Goal: Information Seeking & Learning: Learn about a topic

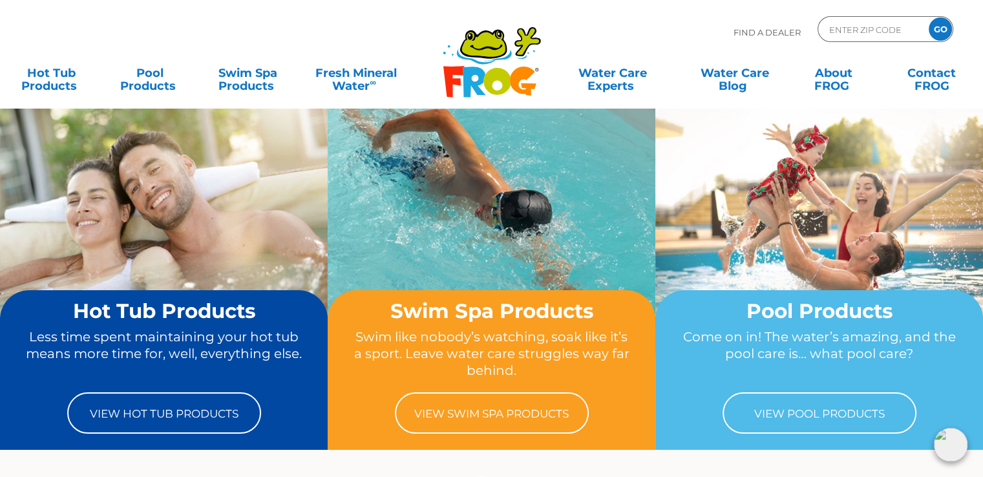
click at [672, 24] on div "Find A Dealer ENTER ZIP CODE GO" at bounding box center [491, 38] width 957 height 44
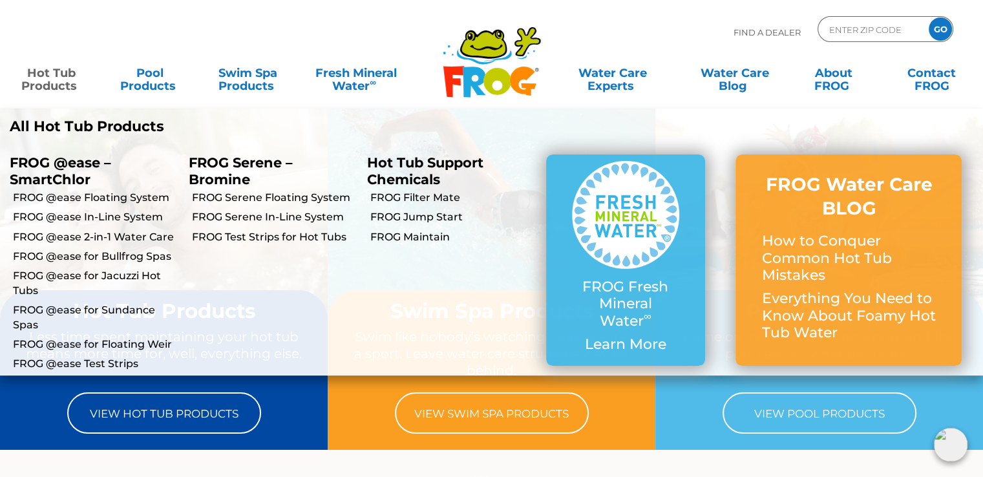
click at [65, 76] on link "Hot Tub Products" at bounding box center [51, 73] width 76 height 26
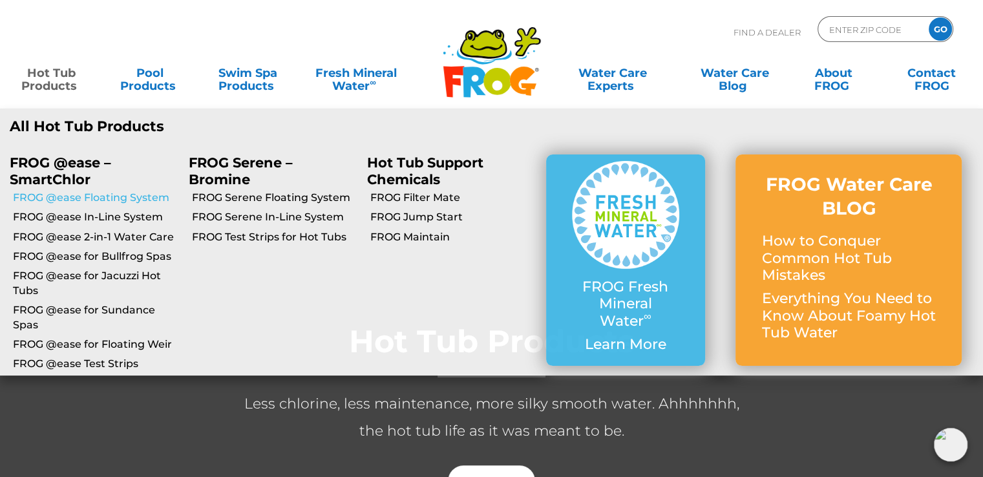
click at [83, 196] on link "FROG @ease Floating System" at bounding box center [96, 198] width 166 height 14
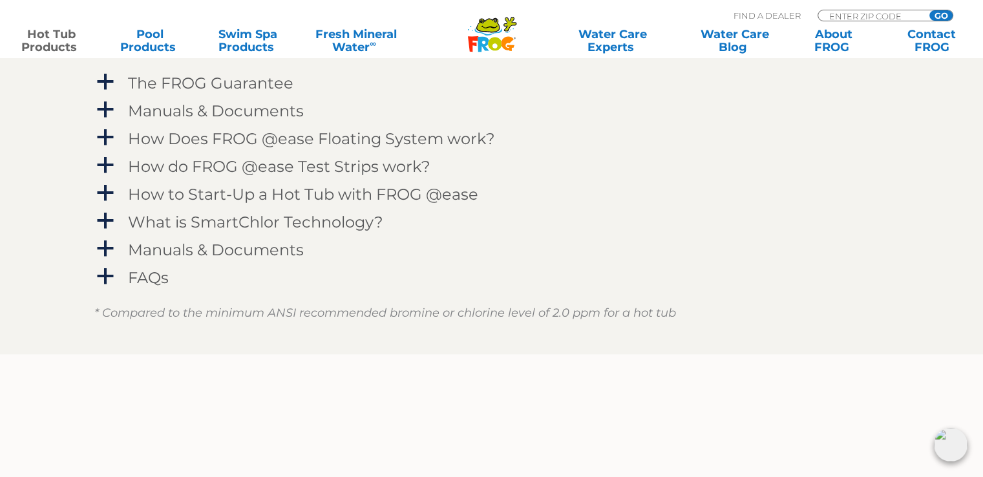
scroll to position [1358, 0]
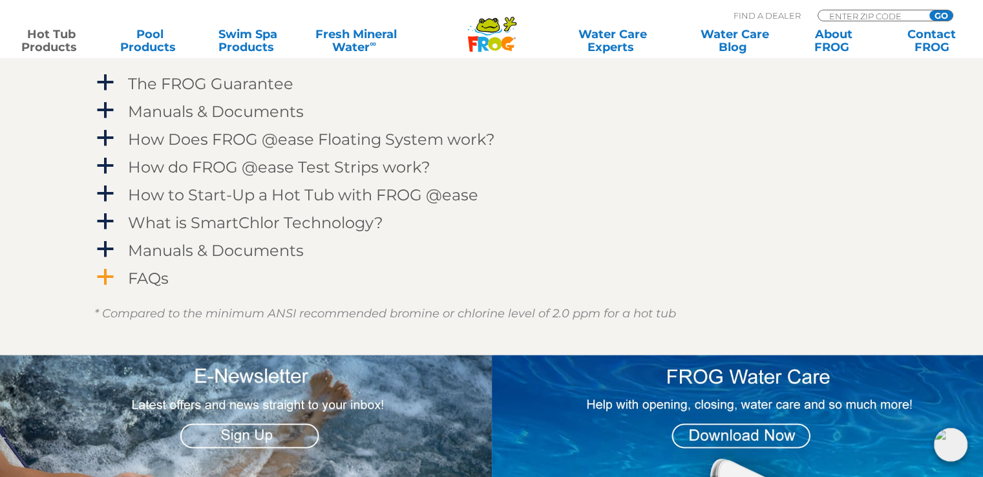
click at [142, 279] on h4 "FAQs" at bounding box center [148, 278] width 41 height 17
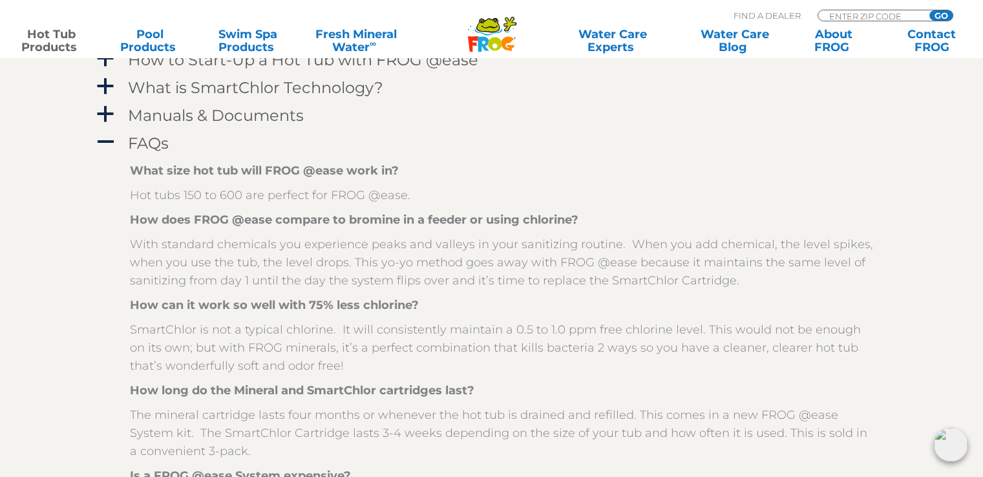
scroll to position [1487, 0]
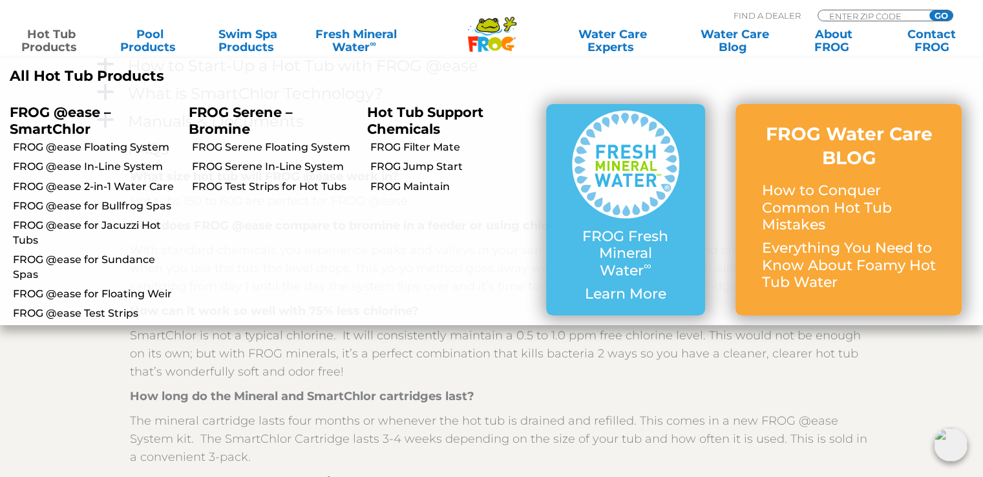
click at [59, 39] on link "Hot Tub Products" at bounding box center [51, 41] width 76 height 26
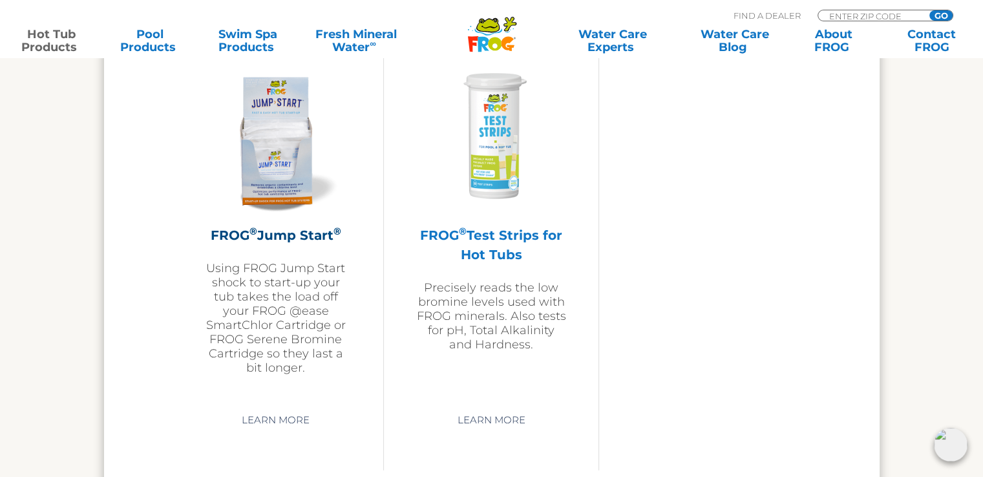
scroll to position [2795, 0]
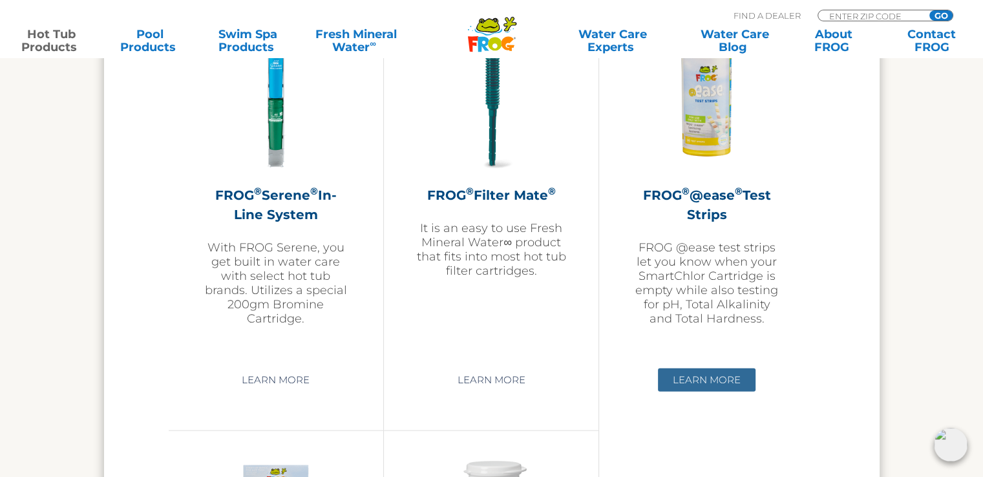
click at [703, 374] on link "Learn More" at bounding box center [707, 379] width 98 height 23
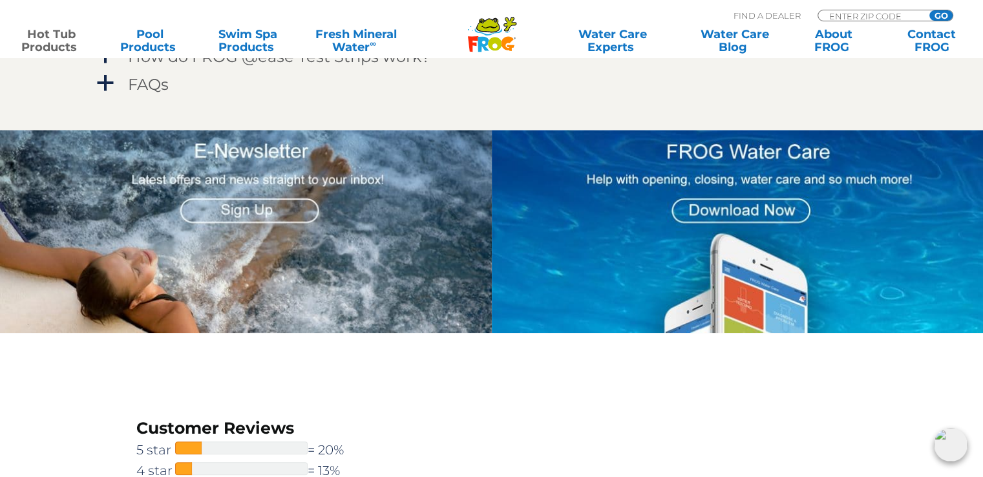
scroll to position [1034, 0]
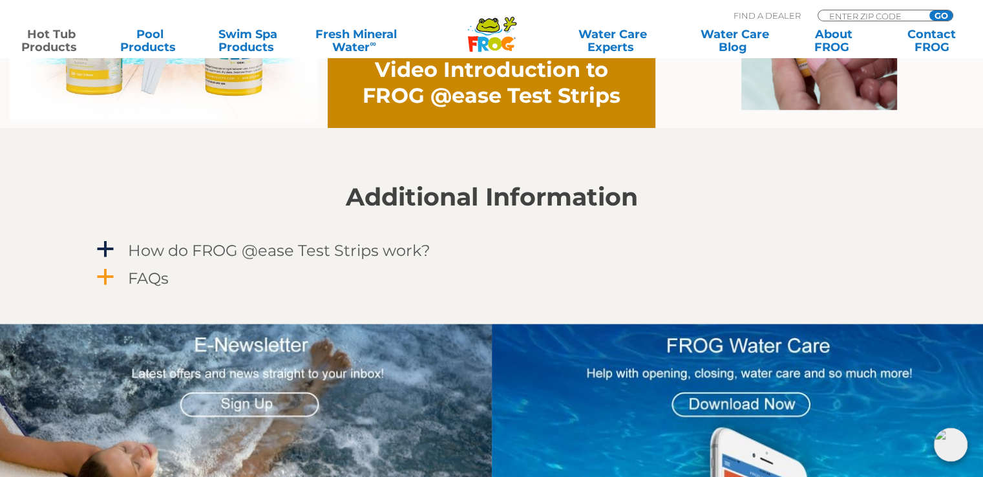
click at [142, 270] on h4 "FAQs" at bounding box center [148, 278] width 41 height 17
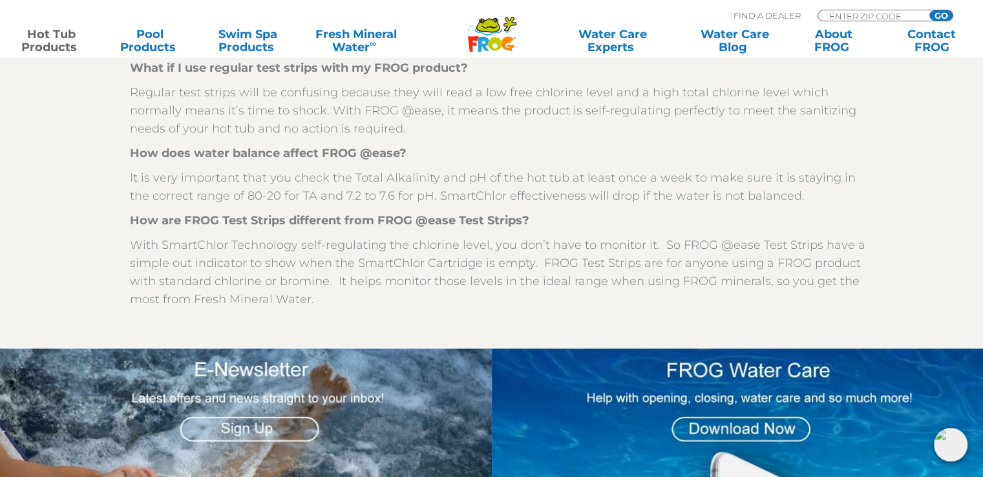
scroll to position [1293, 0]
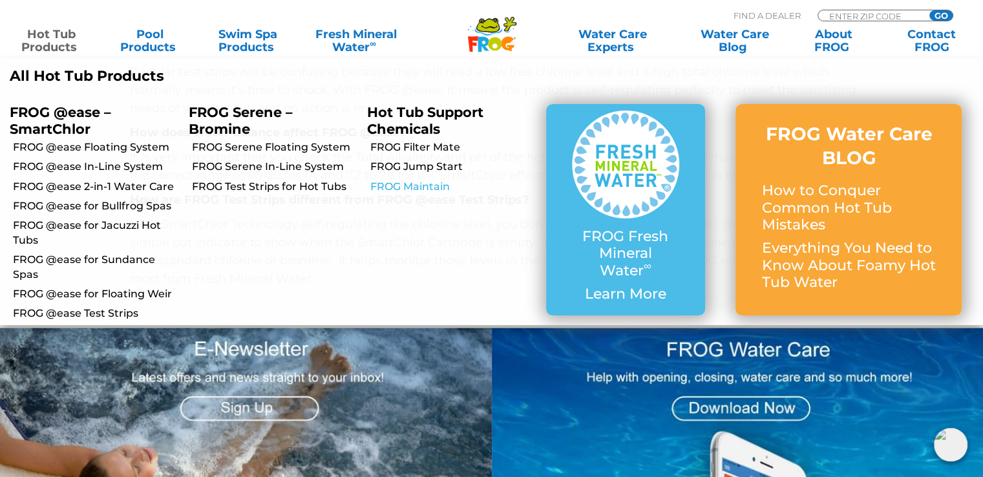
click at [409, 186] on link "FROG Maintain" at bounding box center [453, 187] width 166 height 14
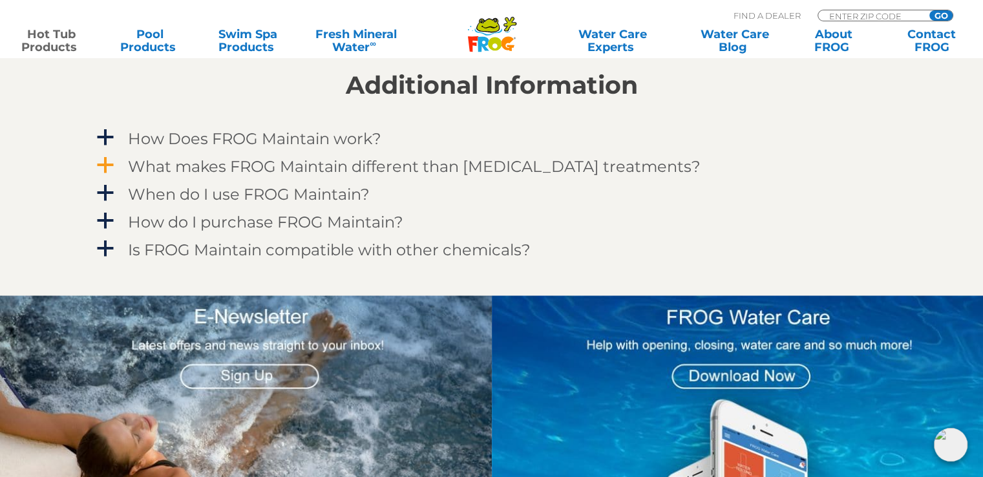
scroll to position [1099, 0]
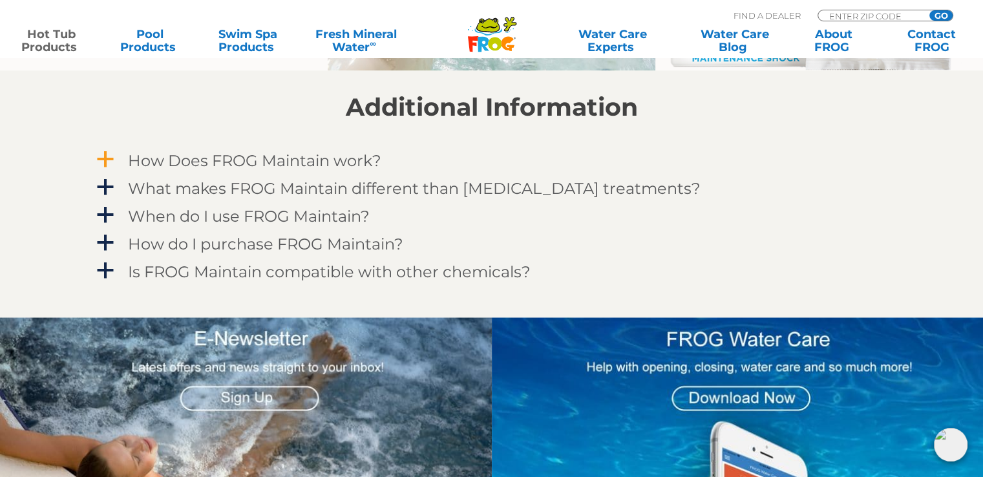
click at [246, 157] on h4 "How Does FROG Maintain work?" at bounding box center [254, 160] width 253 height 17
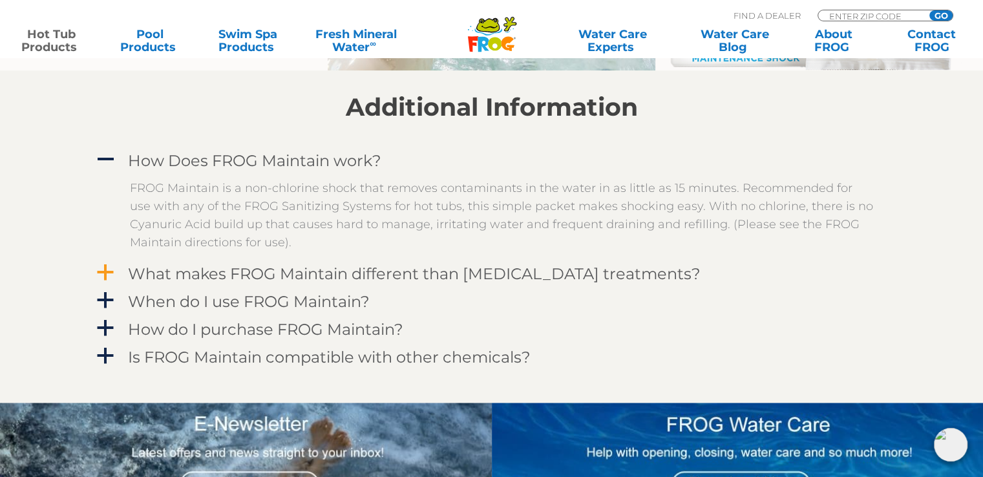
click at [254, 270] on h4 "What makes FROG Maintain different than [MEDICAL_DATA] treatments?" at bounding box center [414, 273] width 573 height 17
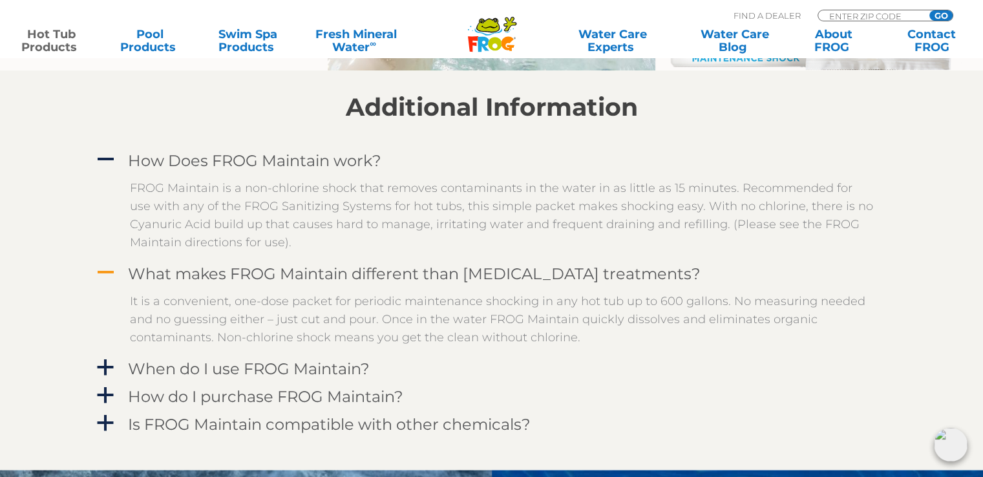
click at [259, 270] on h4 "What makes FROG Maintain different than [MEDICAL_DATA] treatments?" at bounding box center [414, 273] width 573 height 17
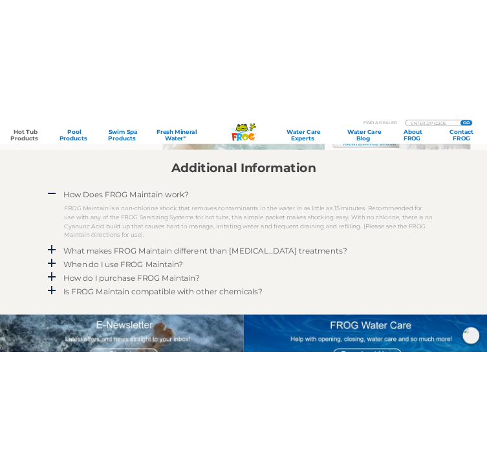
scroll to position [979, 0]
